Goal: Information Seeking & Learning: Find specific page/section

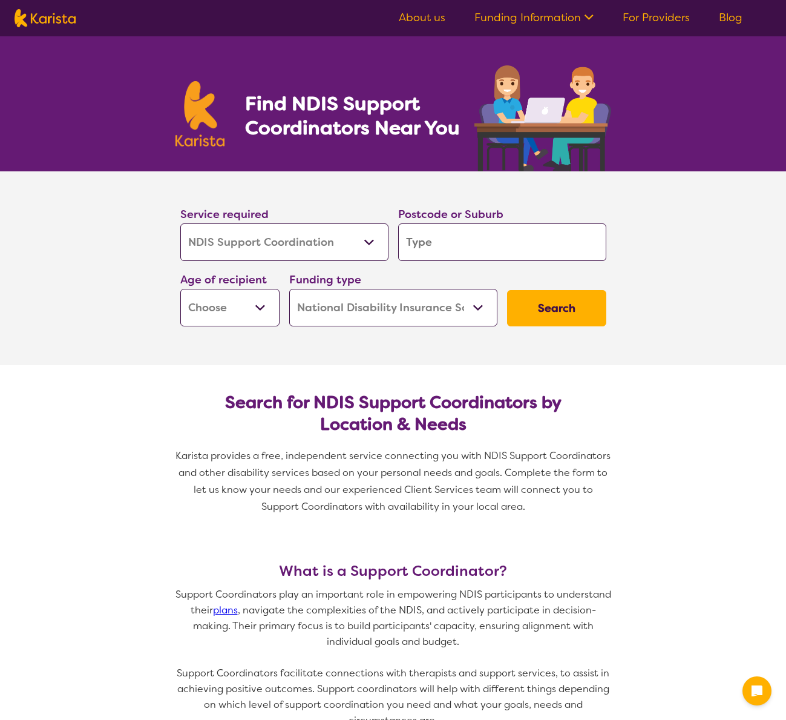
select select "NDIS Support Coordination"
select select "NDIS"
select select "NDIS Support Coordination"
select select "NDIS"
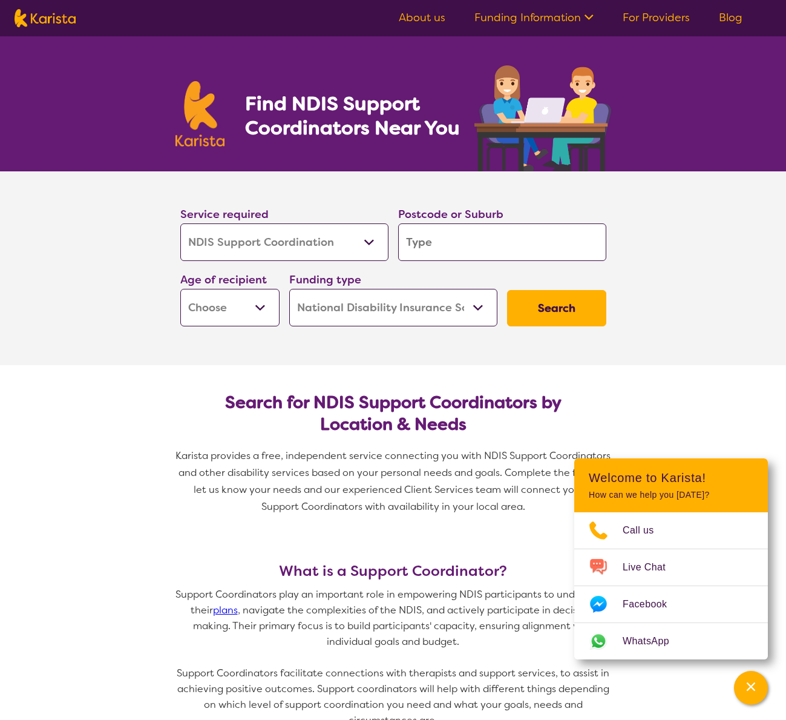
click at [479, 247] on input "search" at bounding box center [502, 242] width 208 height 38
type input "4520"
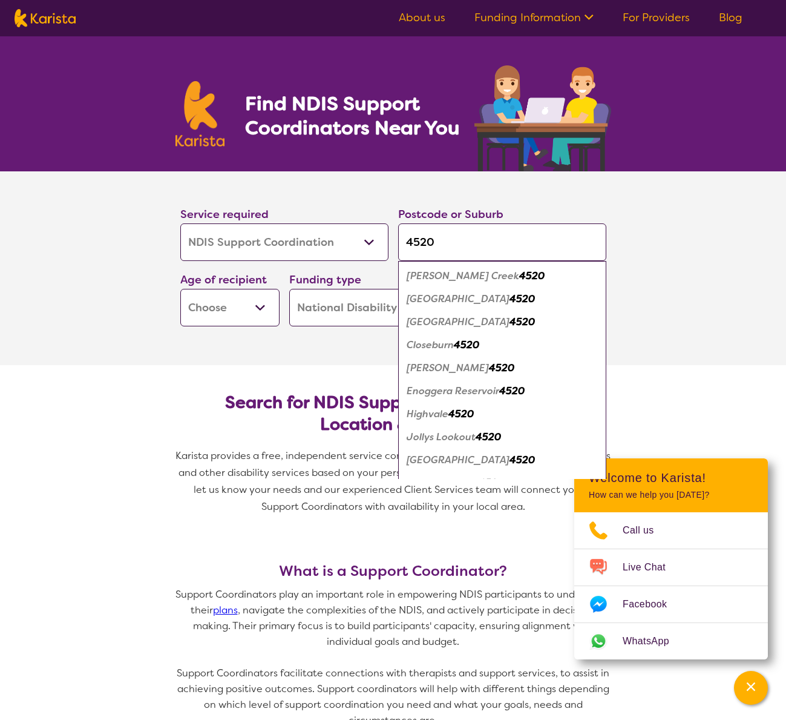
click at [260, 305] on select "Early Childhood - 0 to 9 Child - 10 to 11 Adolescent - 12 to 17 Adult - 18 to 6…" at bounding box center [229, 308] width 99 height 38
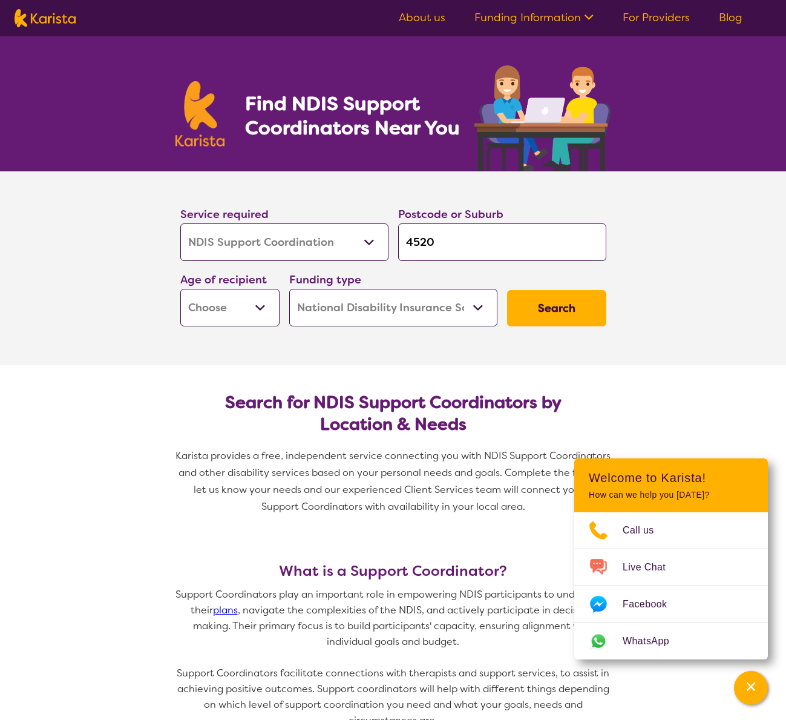
select select "AS"
click at [180, 289] on select "Early Childhood - 0 to 9 Child - 10 to 11 Adolescent - 12 to 17 Adult - 18 to 6…" at bounding box center [229, 308] width 99 height 38
select select "AS"
click at [553, 309] on button "Search" at bounding box center [556, 308] width 99 height 36
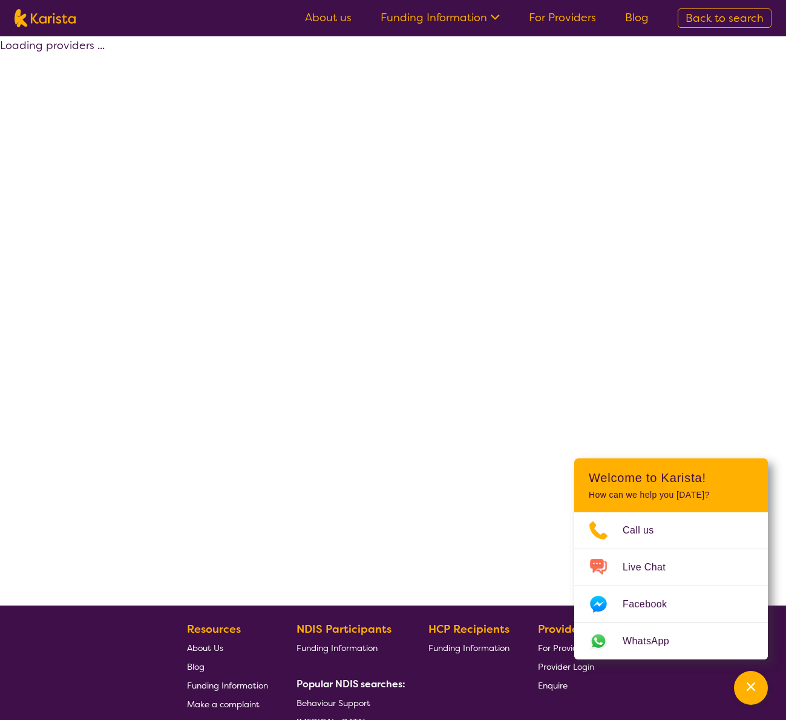
select select "NDIS"
select select "NDIS Support Coordination"
select select "AS"
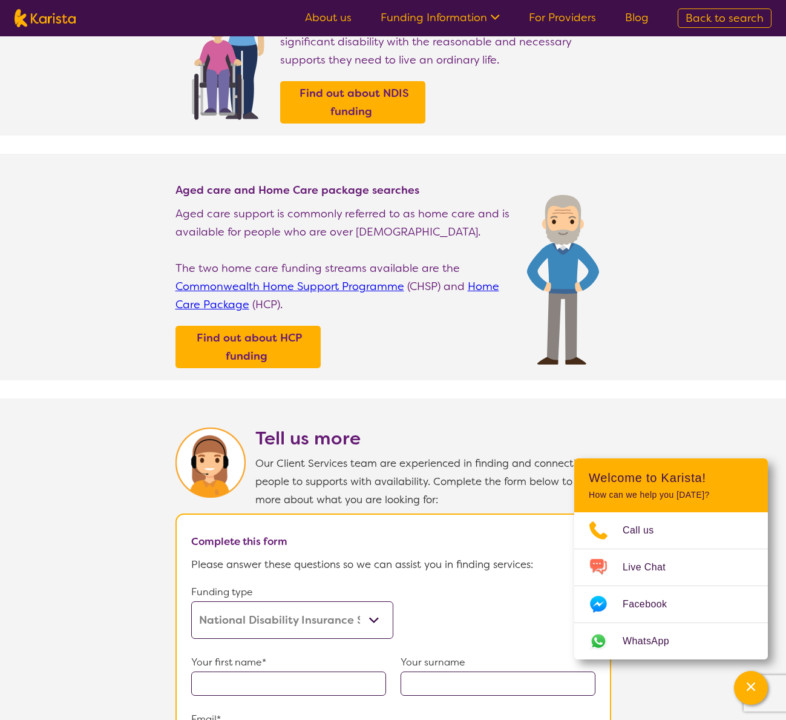
scroll to position [56, 0]
